Goal: Task Accomplishment & Management: Use online tool/utility

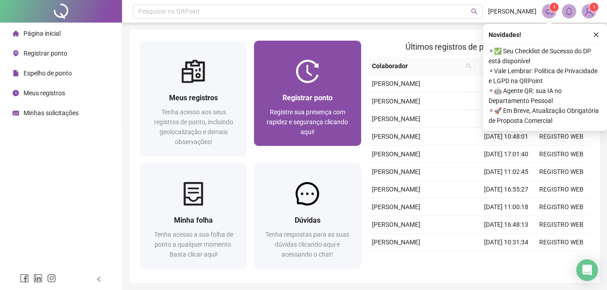
click at [329, 70] on div at bounding box center [307, 71] width 107 height 23
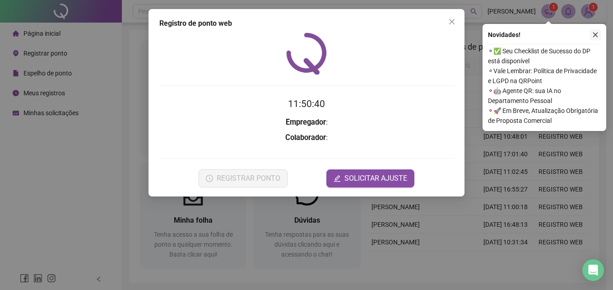
click at [596, 33] on icon "close" at bounding box center [596, 35] width 6 height 6
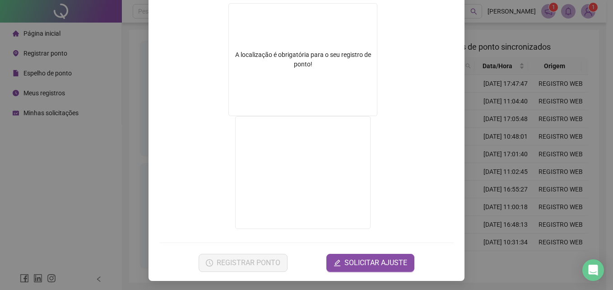
scroll to position [146, 0]
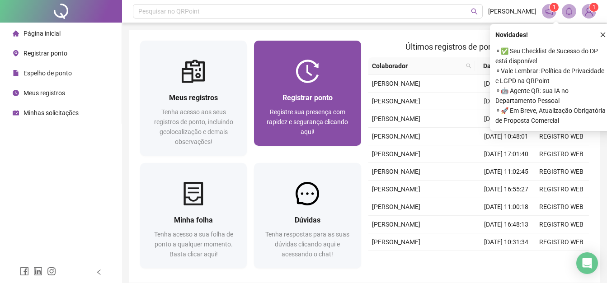
click at [270, 58] on div "Registrar ponto Registre sua presença com rapidez e segurança clicando aqui!" at bounding box center [307, 93] width 107 height 105
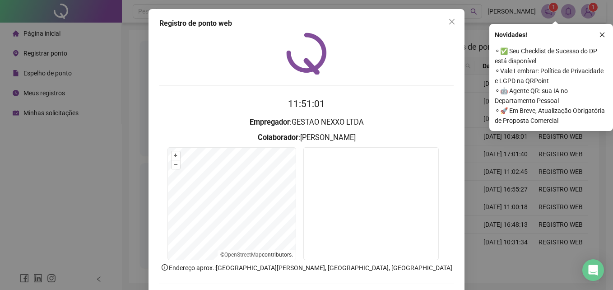
scroll to position [44, 0]
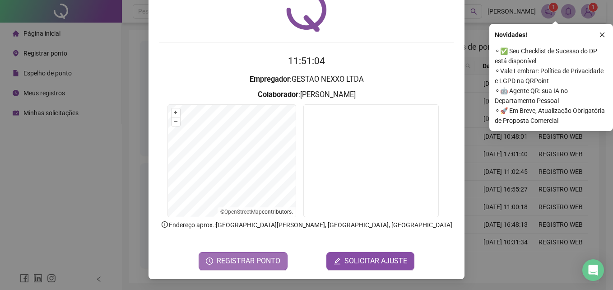
click at [277, 254] on button "REGISTRAR PONTO" at bounding box center [243, 261] width 89 height 18
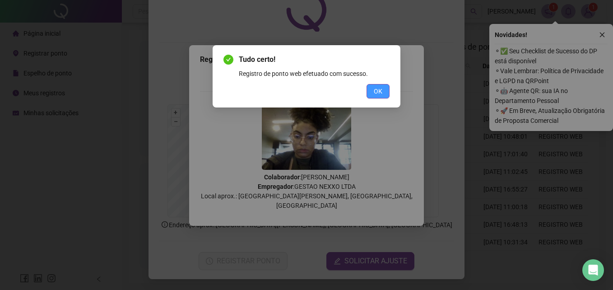
click at [374, 93] on span "OK" at bounding box center [378, 91] width 9 height 10
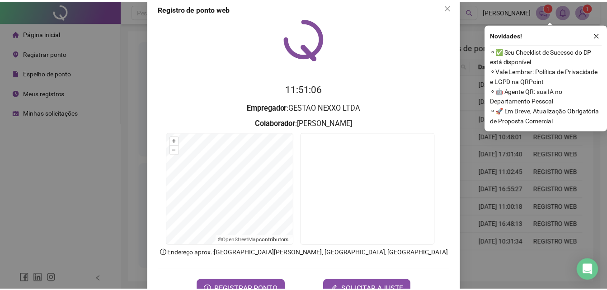
scroll to position [0, 0]
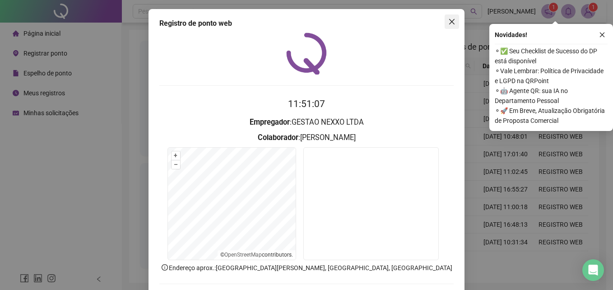
click at [453, 24] on span "Close" at bounding box center [452, 21] width 14 height 7
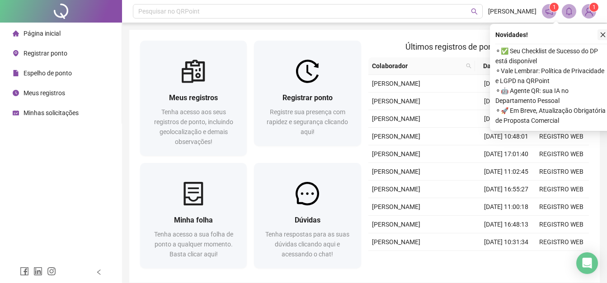
click at [604, 36] on icon "close" at bounding box center [602, 35] width 6 height 6
